Goal: Information Seeking & Learning: Learn about a topic

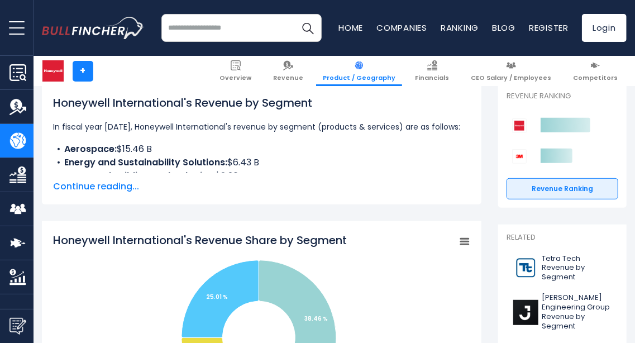
scroll to position [168, 0]
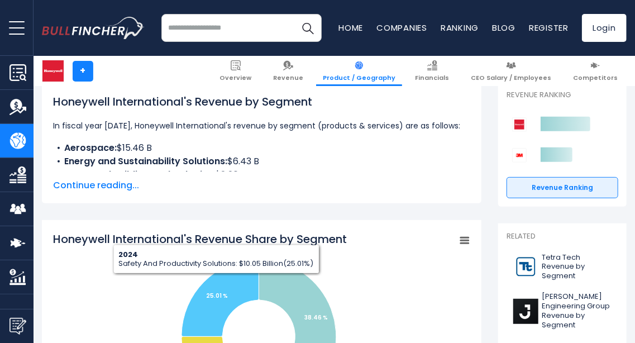
click at [77, 190] on span "Continue reading..." at bounding box center [261, 185] width 417 height 13
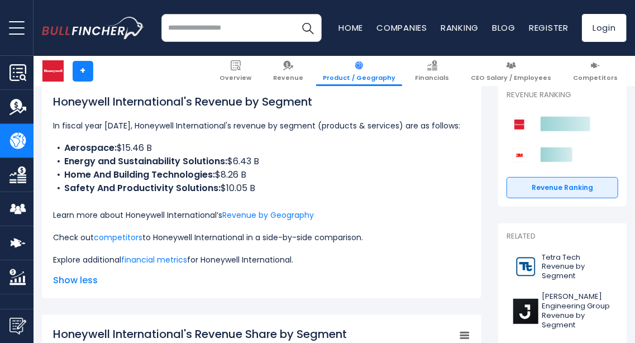
click at [159, 186] on b "Safety And Productivity Solutions:" at bounding box center [142, 188] width 156 height 13
click at [222, 220] on p "Learn more about Honeywell International’s Revenue by Geography" at bounding box center [261, 214] width 417 height 13
click at [144, 210] on p "Learn more about Honeywell International’s Revenue by Geography" at bounding box center [261, 214] width 417 height 13
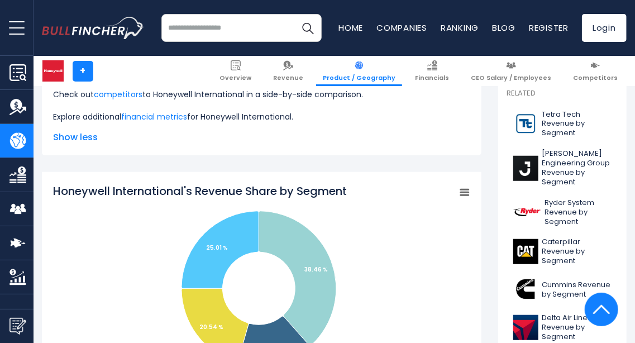
scroll to position [335, 0]
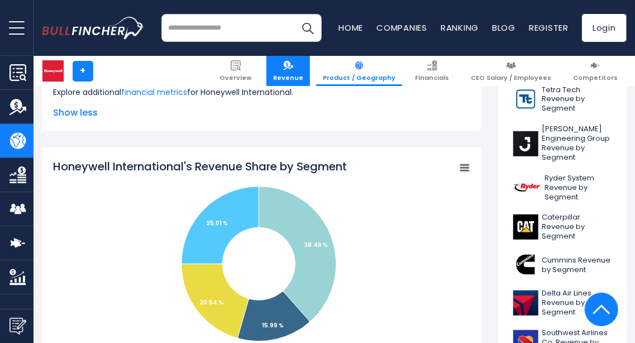
click at [304, 66] on link "Revenue" at bounding box center [289, 71] width 44 height 30
